Goal: Entertainment & Leisure: Consume media (video, audio)

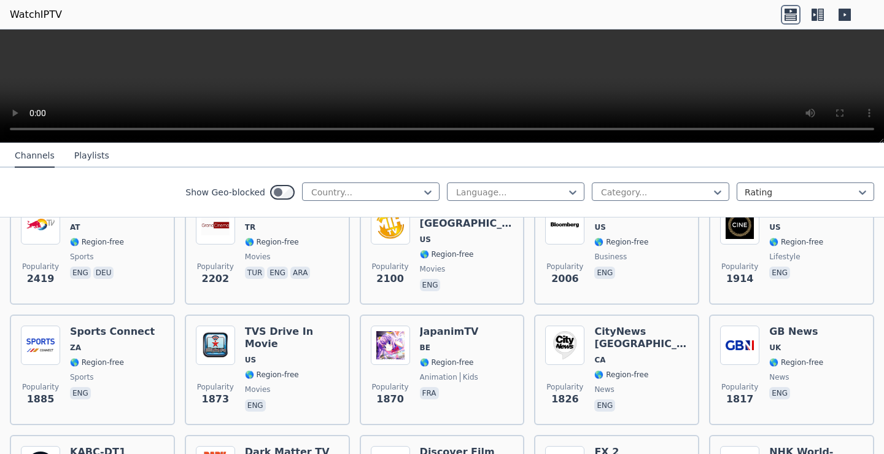
scroll to position [552, 0]
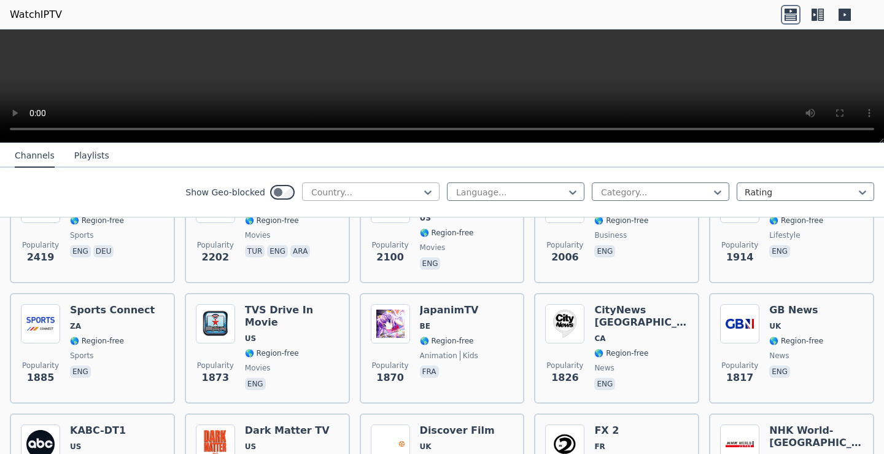
click at [396, 185] on div "Country..." at bounding box center [370, 191] width 137 height 18
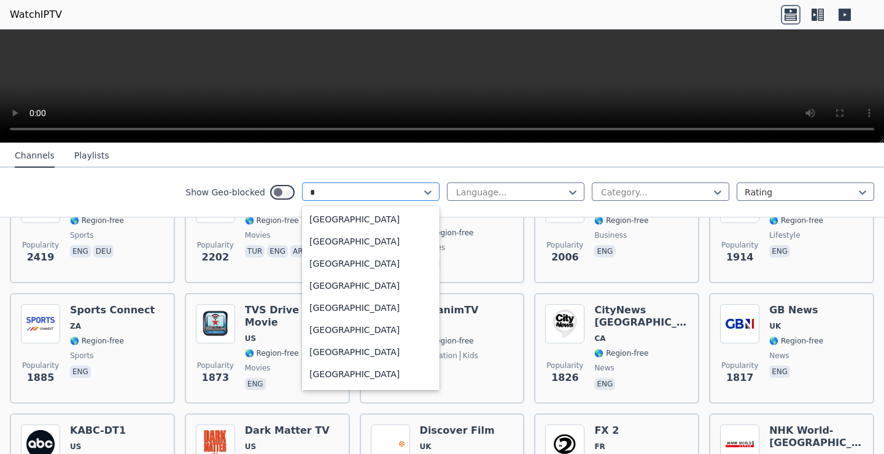
type input "**"
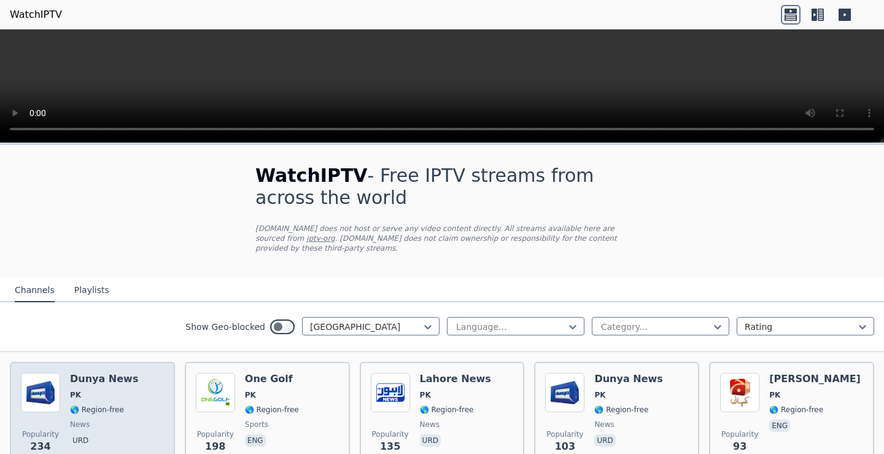
click at [99, 379] on div "Dunya News PK 🌎 Region-free news urd" at bounding box center [104, 417] width 68 height 88
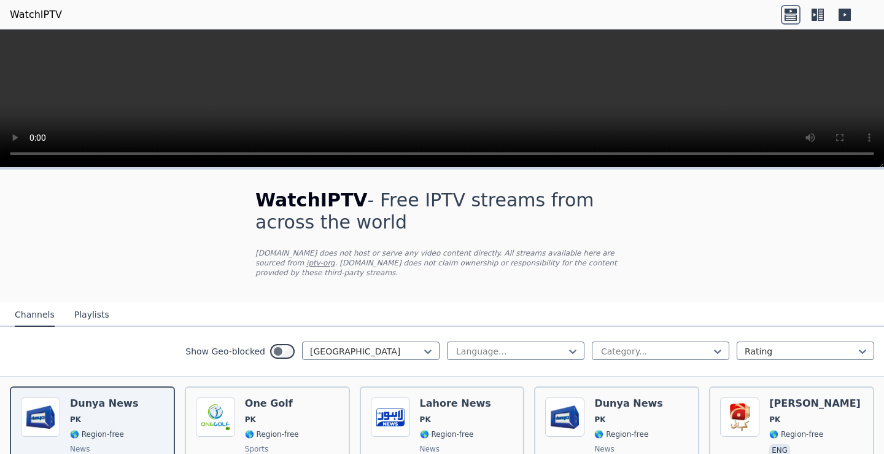
click at [850, 15] on icon at bounding box center [844, 15] width 12 height 12
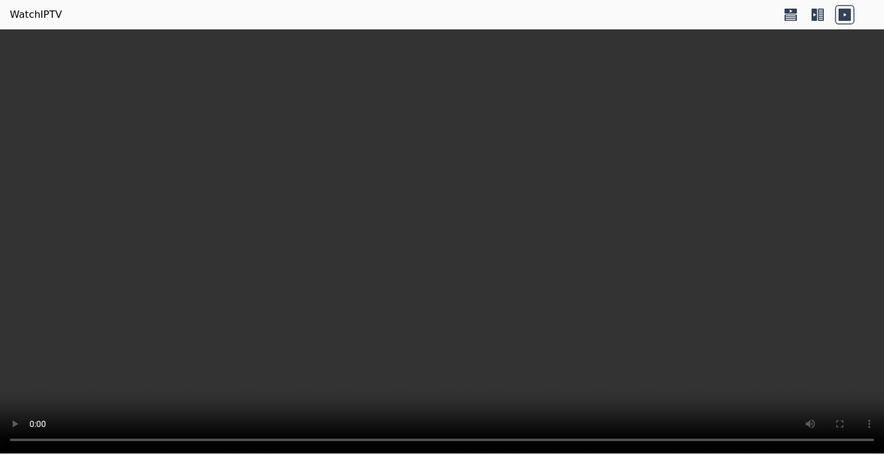
click at [820, 23] on icon at bounding box center [818, 15] width 20 height 20
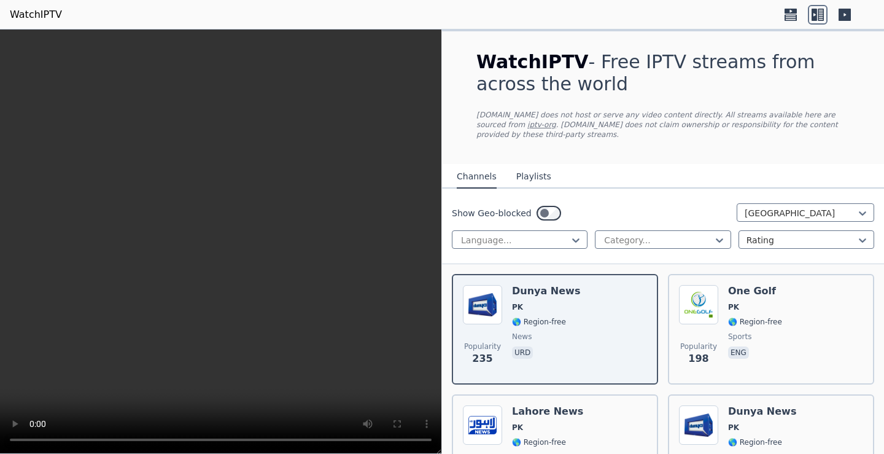
click at [796, 22] on icon at bounding box center [791, 15] width 20 height 20
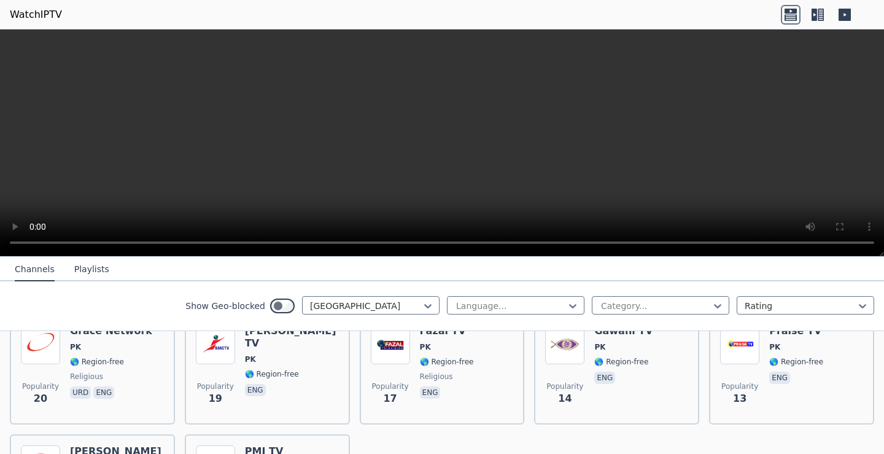
scroll to position [654, 0]
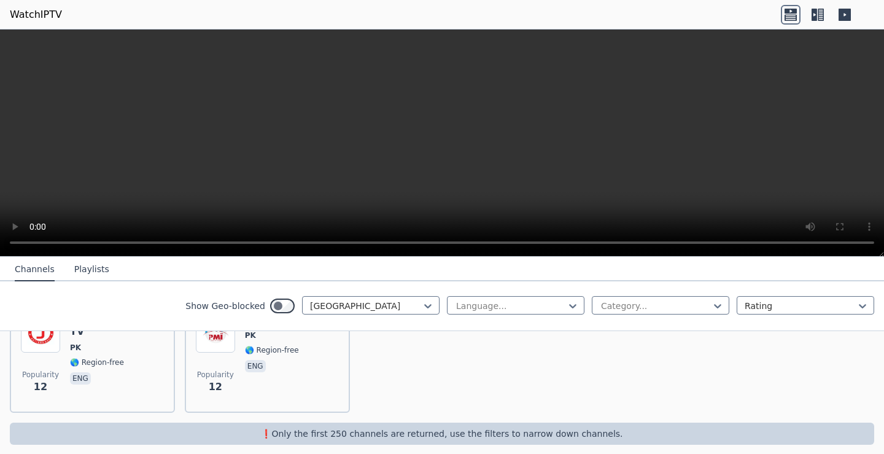
click at [82, 261] on button "Playlists" at bounding box center [91, 269] width 35 height 23
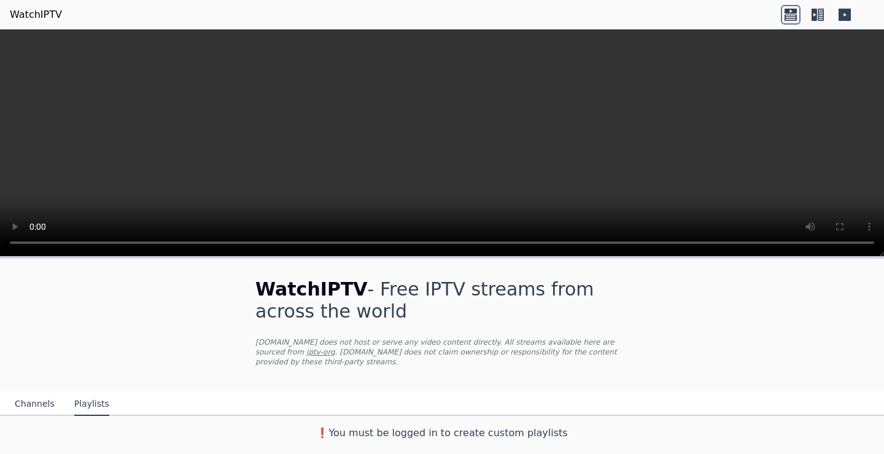
scroll to position [0, 0]
click at [39, 396] on button "Channels" at bounding box center [35, 403] width 40 height 23
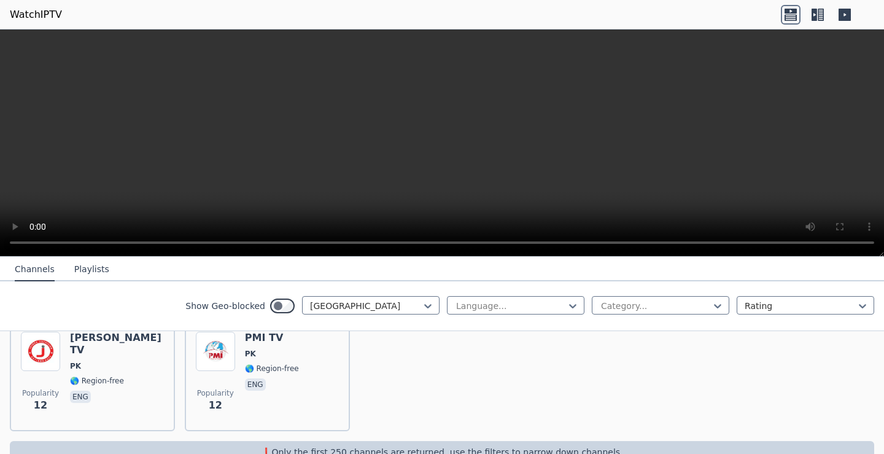
scroll to position [654, 0]
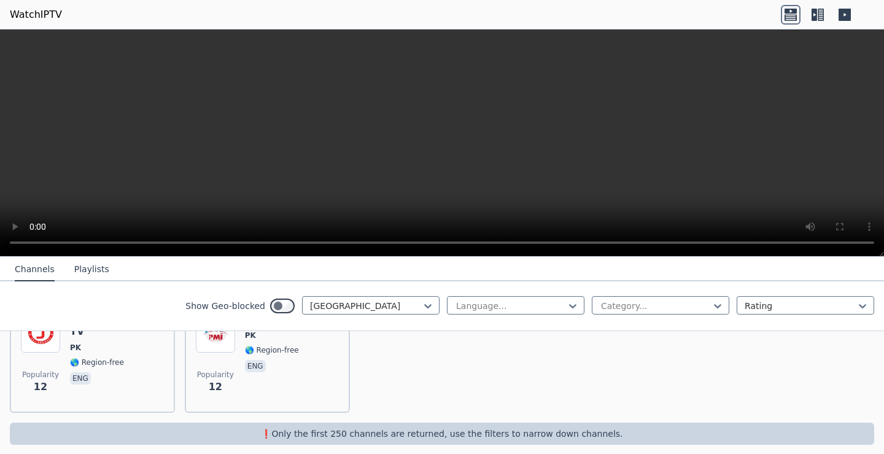
click at [814, 20] on icon at bounding box center [814, 15] width 6 height 12
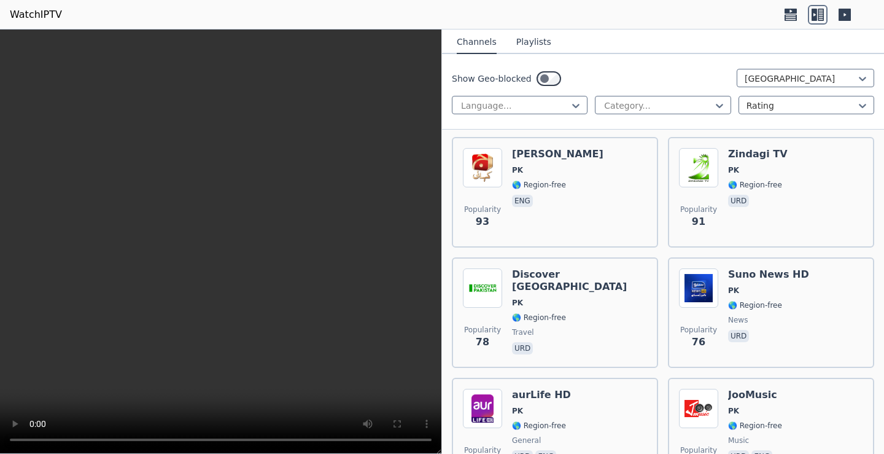
scroll to position [684, 0]
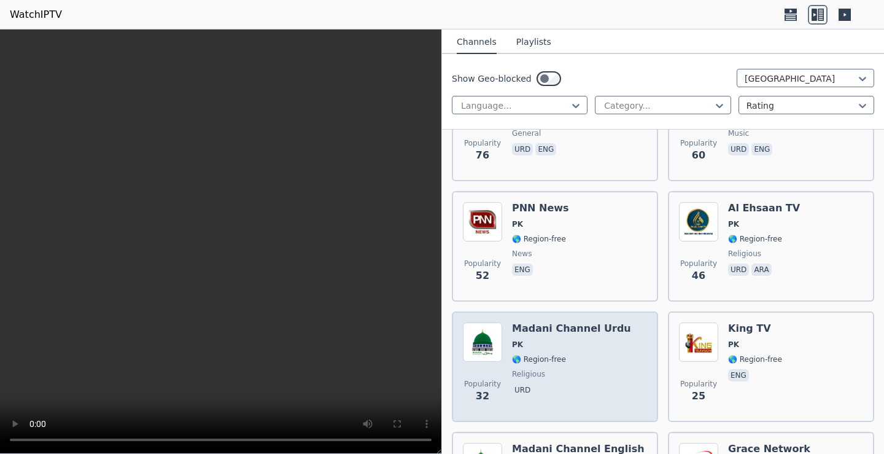
click at [610, 338] on div "Popularity 32 Madani Channel Urdu PK 🌎 Region-free religious urd" at bounding box center [555, 366] width 184 height 88
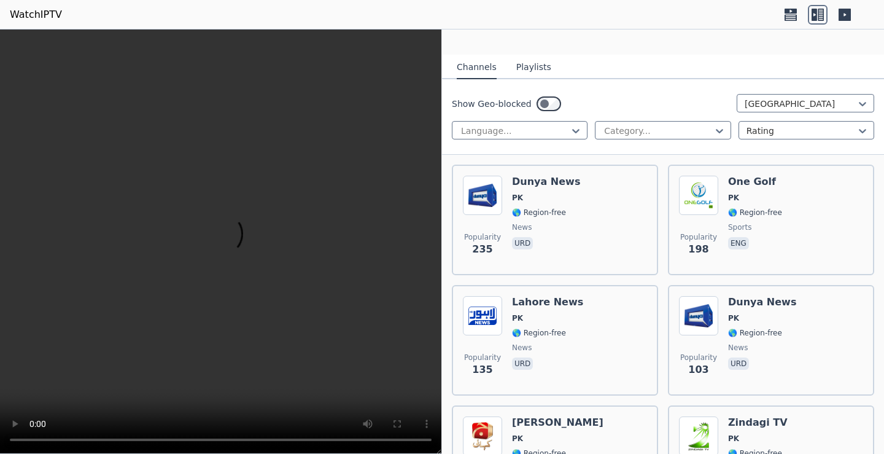
scroll to position [0, 0]
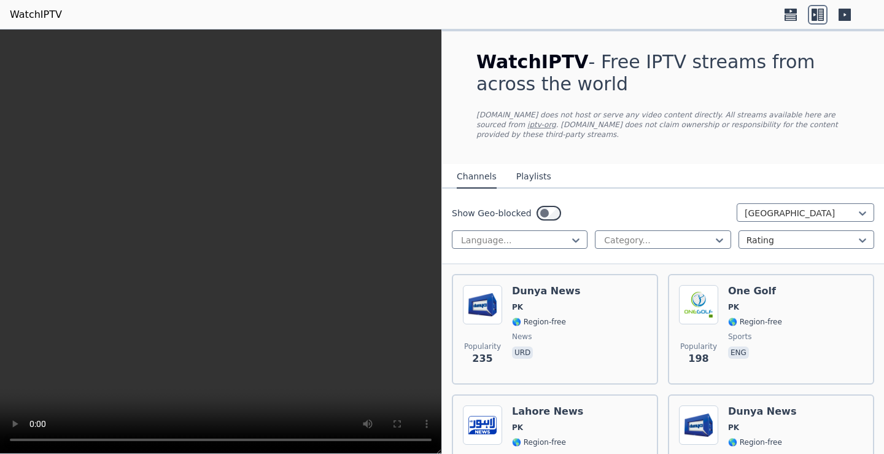
click at [537, 145] on div "WatchIPTV - Free IPTV streams from across the world [DOMAIN_NAME] does not host…" at bounding box center [663, 97] width 412 height 133
click at [523, 169] on button "Playlists" at bounding box center [533, 176] width 35 height 23
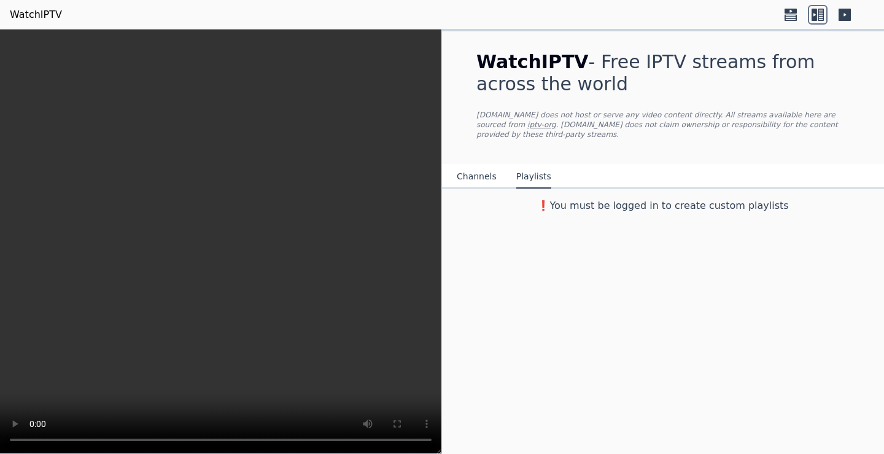
click at [489, 172] on button "Channels" at bounding box center [477, 176] width 40 height 23
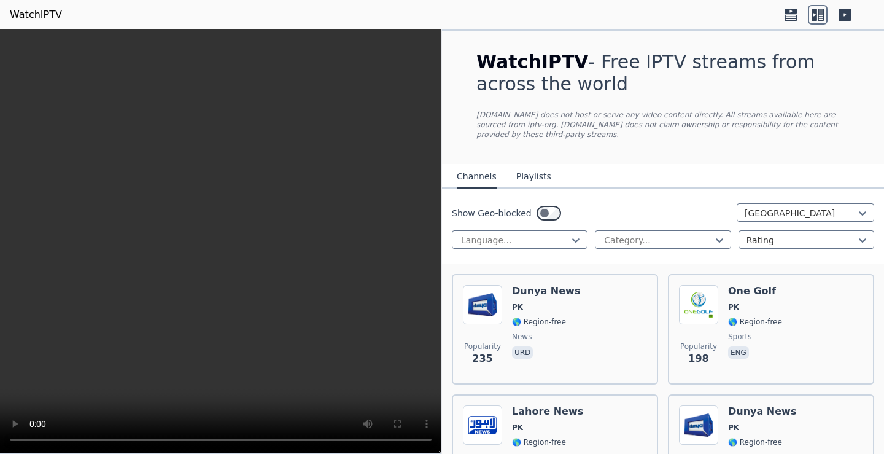
click at [25, 16] on link "WatchIPTV" at bounding box center [36, 14] width 52 height 15
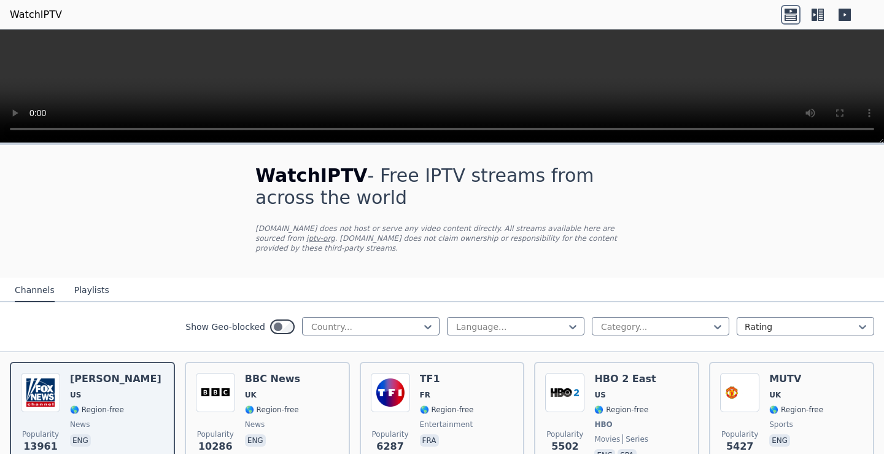
click at [156, 277] on nav "Channels Playlists" at bounding box center [442, 289] width 884 height 25
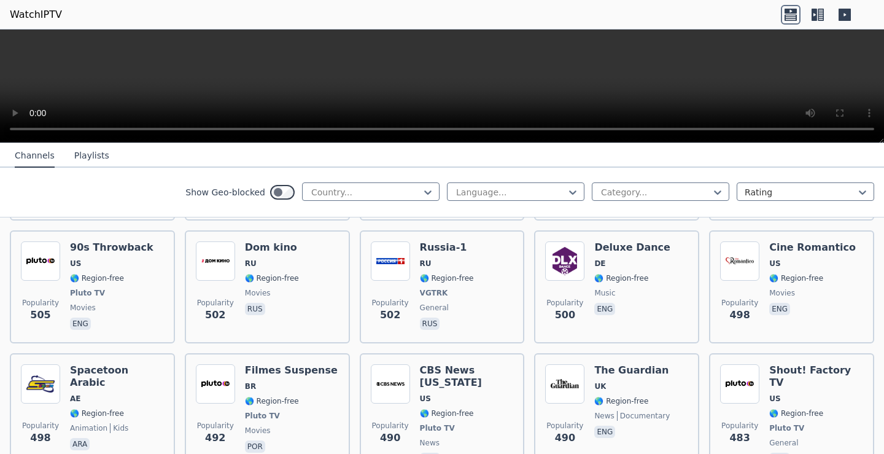
scroll to position [3559, 0]
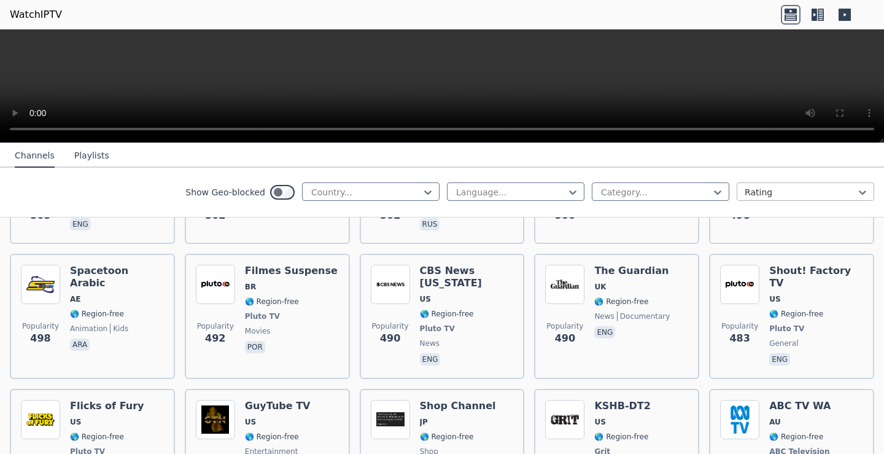
click at [820, 192] on div at bounding box center [800, 192] width 112 height 12
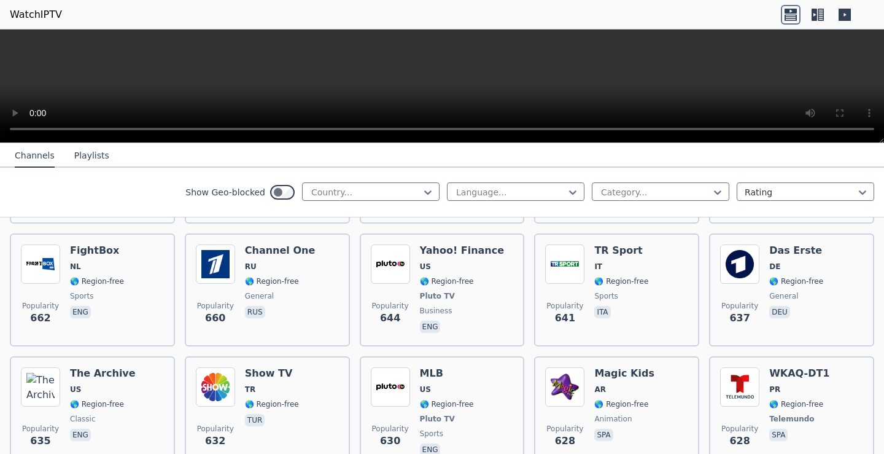
scroll to position [0, 0]
